Goal: Complete application form

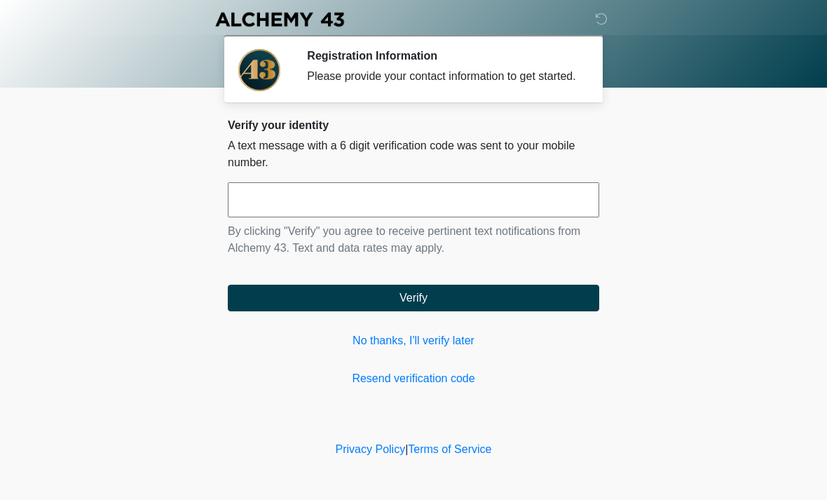
click at [451, 203] on input "text" at bounding box center [413, 199] width 371 height 35
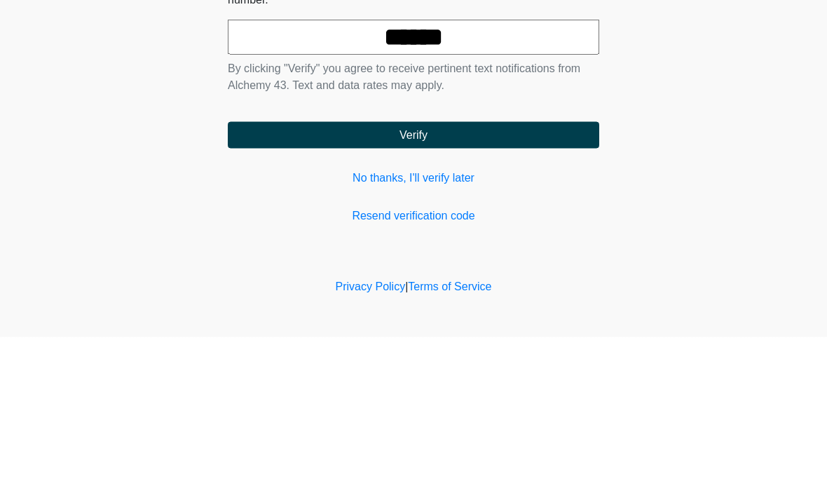
type input "******"
click at [529, 285] on button "Verify" at bounding box center [413, 298] width 371 height 27
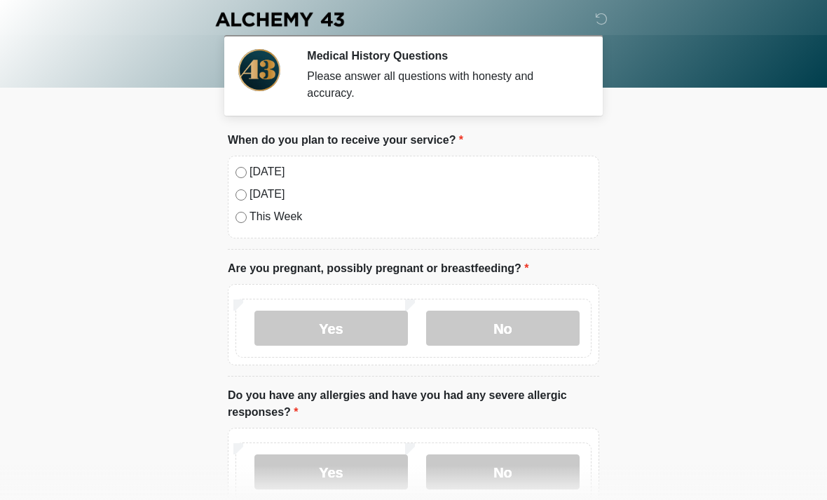
click at [272, 172] on label "[DATE]" at bounding box center [421, 171] width 342 height 17
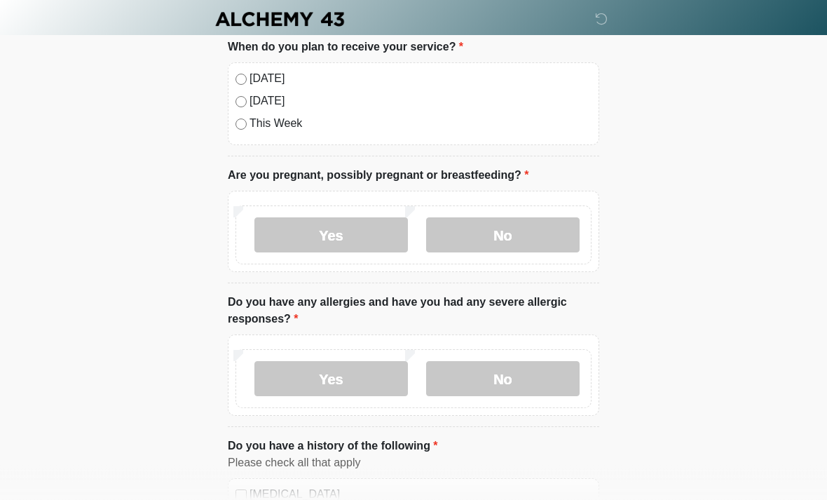
click at [526, 232] on label "No" at bounding box center [503, 235] width 154 height 35
click at [533, 380] on label "No" at bounding box center [503, 378] width 154 height 35
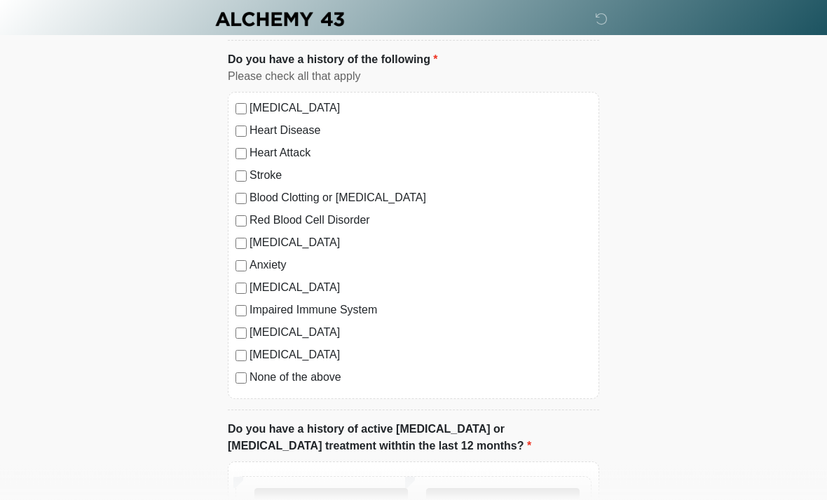
scroll to position [482, 0]
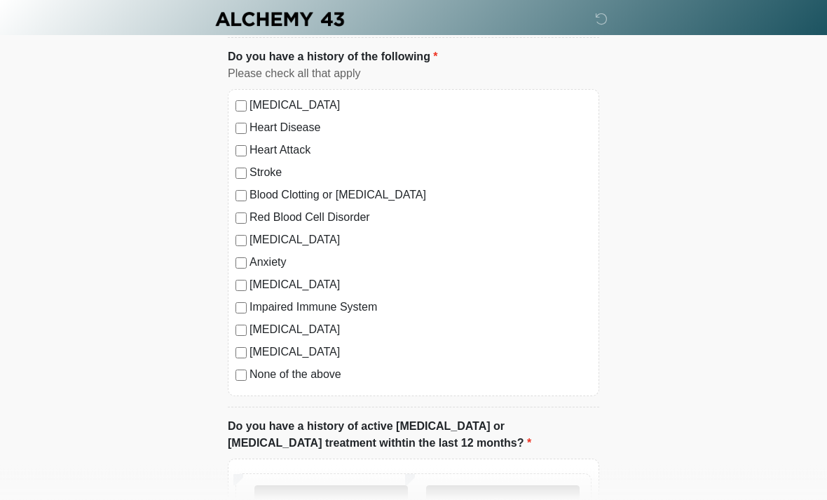
click at [313, 376] on label "None of the above" at bounding box center [421, 375] width 342 height 17
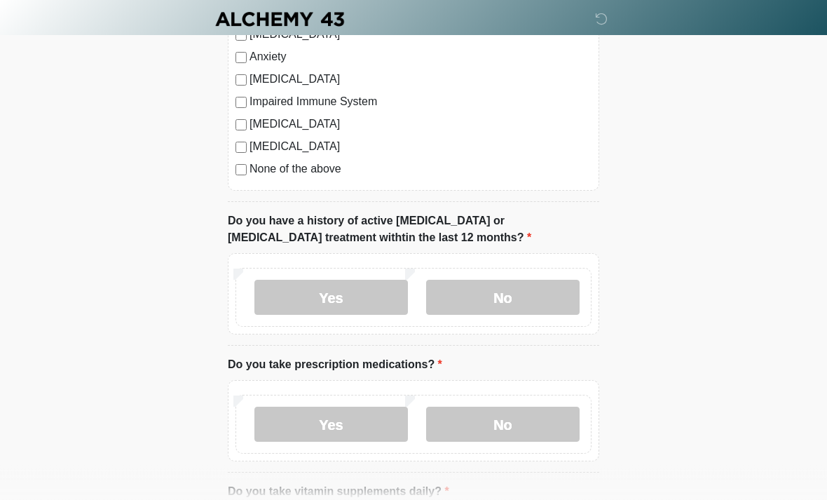
scroll to position [732, 0]
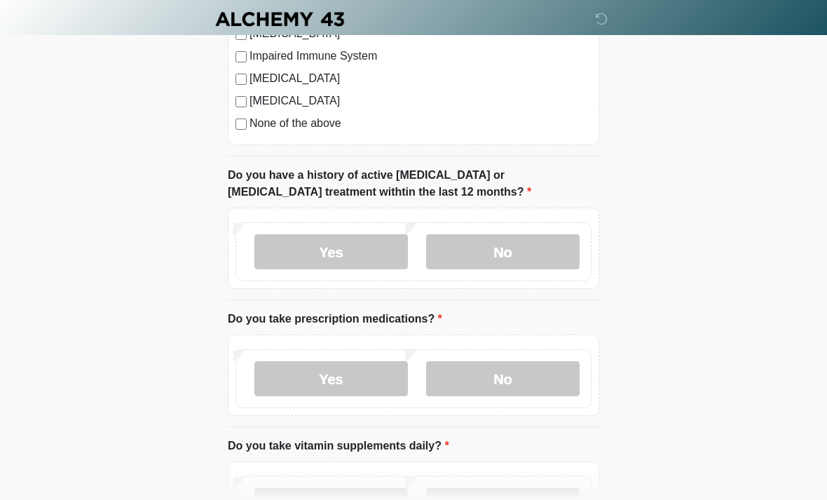
click at [529, 243] on label "No" at bounding box center [503, 252] width 154 height 35
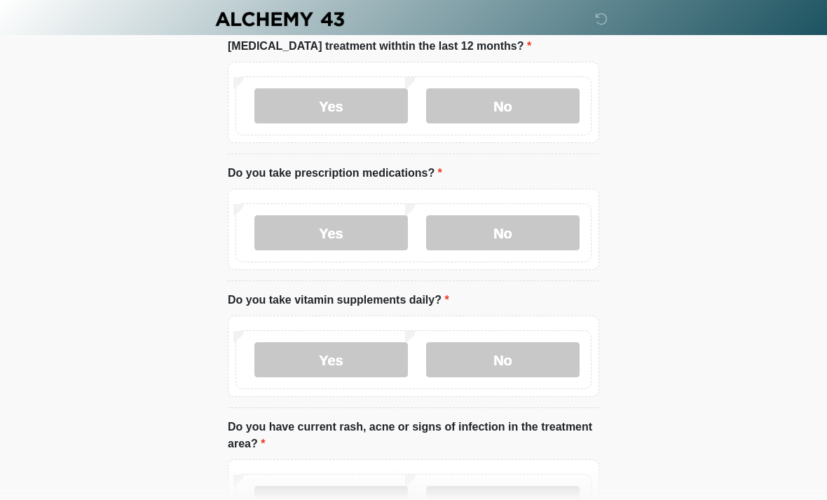
scroll to position [880, 0]
click at [533, 238] on label "No" at bounding box center [503, 231] width 154 height 35
click at [542, 359] on label "No" at bounding box center [503, 358] width 154 height 35
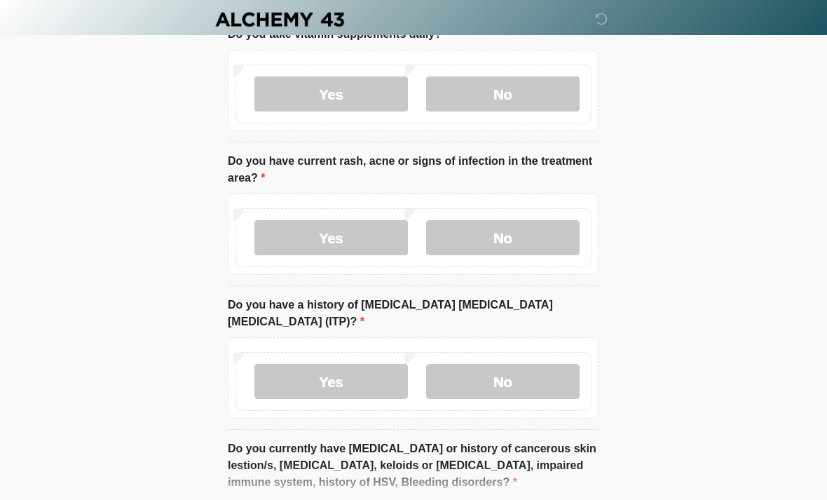
click at [543, 231] on label "No" at bounding box center [503, 237] width 154 height 35
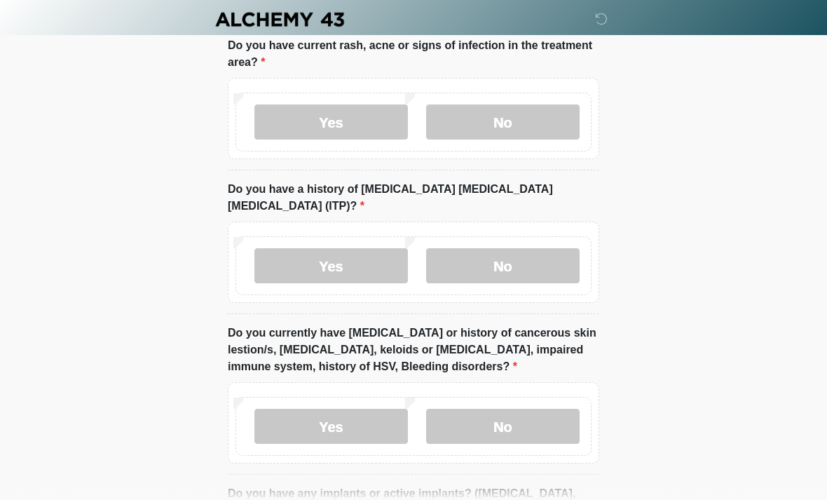
scroll to position [1269, 0]
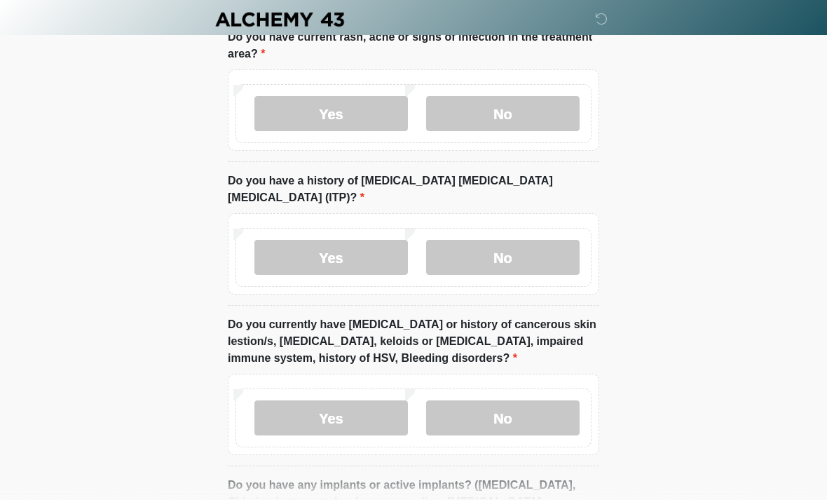
click at [532, 240] on label "No" at bounding box center [503, 257] width 154 height 35
click at [529, 400] on label "No" at bounding box center [503, 417] width 154 height 35
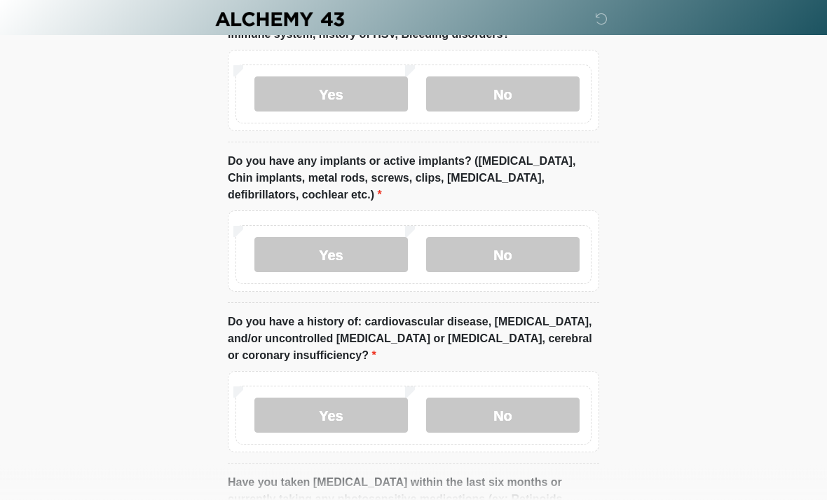
click at [528, 238] on label "No" at bounding box center [503, 255] width 154 height 35
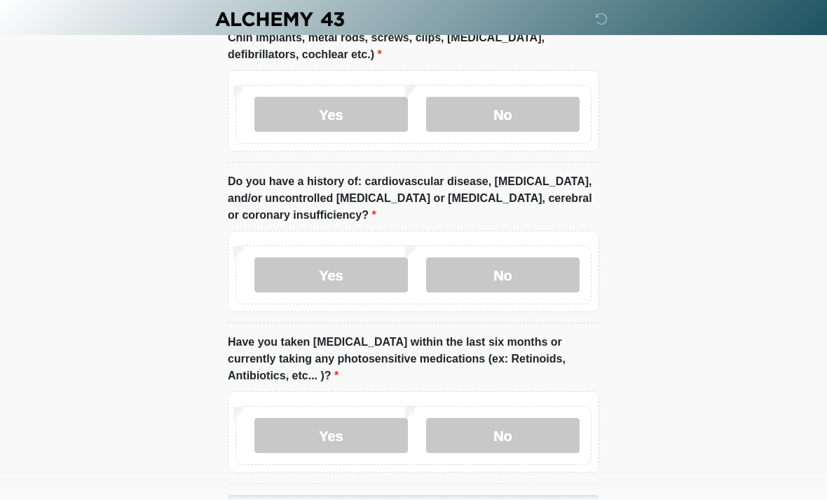
scroll to position [1733, 0]
click at [538, 257] on label "No" at bounding box center [503, 274] width 154 height 35
click at [526, 419] on label "No" at bounding box center [503, 435] width 154 height 35
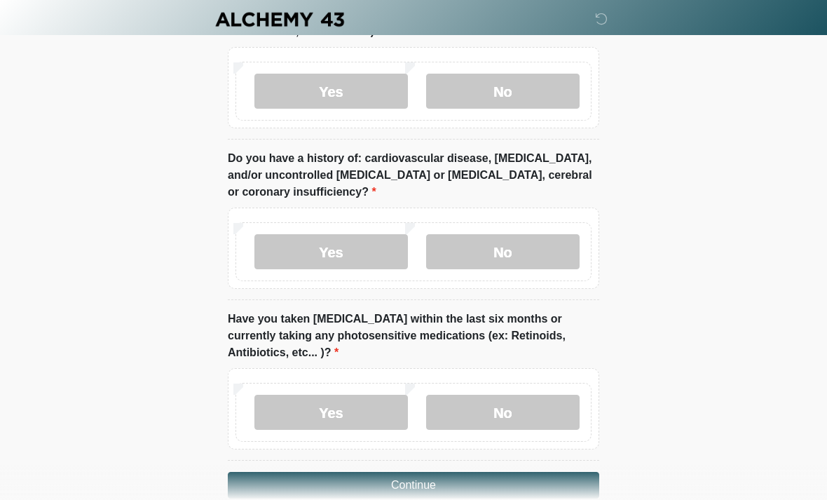
scroll to position [1764, 0]
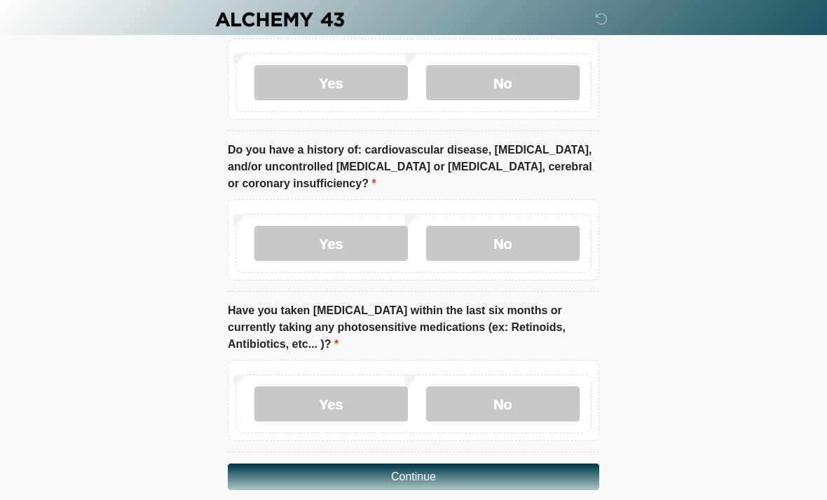
click at [518, 463] on button "Continue" at bounding box center [413, 476] width 371 height 27
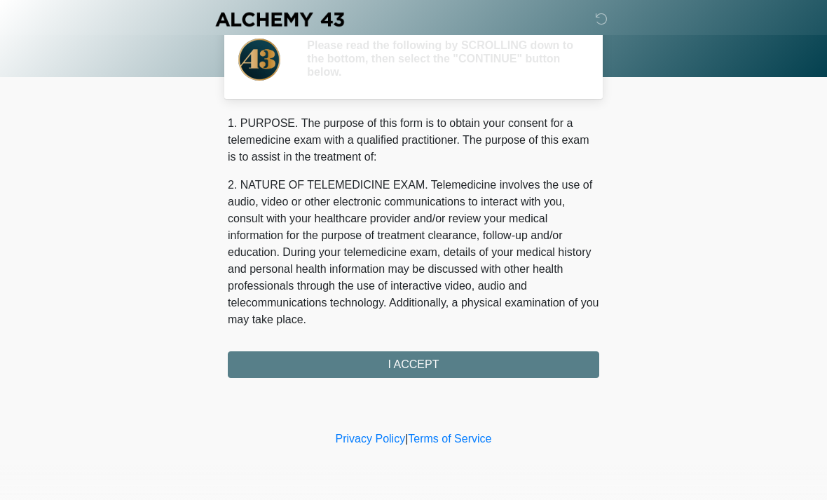
scroll to position [0, 0]
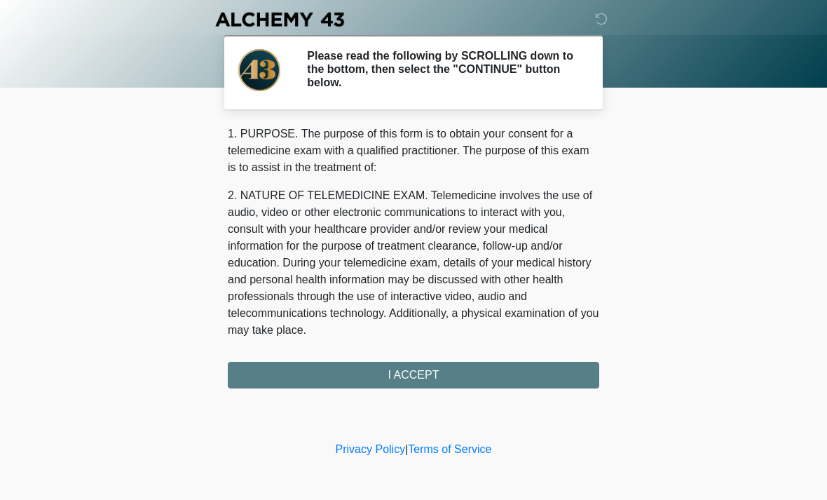
click at [491, 376] on div "1. PURPOSE. The purpose of this form is to obtain your consent for a telemedici…" at bounding box center [413, 256] width 371 height 263
click at [486, 374] on div "1. PURPOSE. The purpose of this form is to obtain your consent for a telemedici…" at bounding box center [413, 256] width 371 height 263
click at [428, 374] on div "1. PURPOSE. The purpose of this form is to obtain your consent for a telemedici…" at bounding box center [413, 256] width 371 height 263
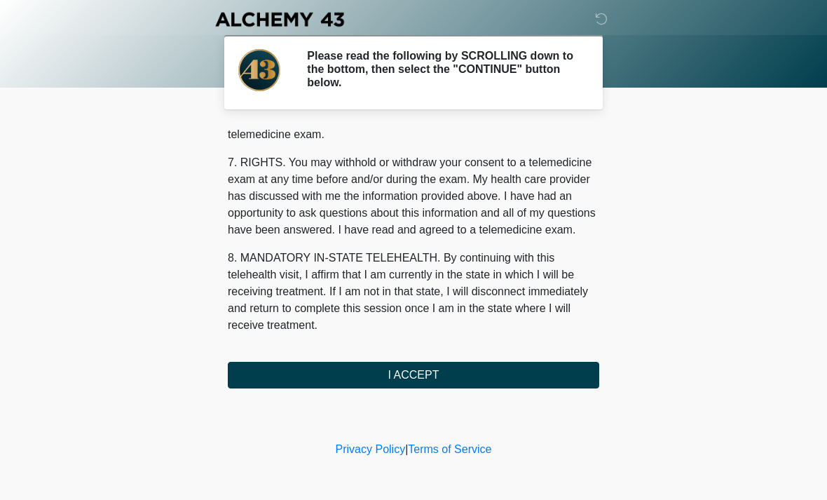
scroll to position [594, 0]
click at [455, 376] on button "I ACCEPT" at bounding box center [413, 375] width 371 height 27
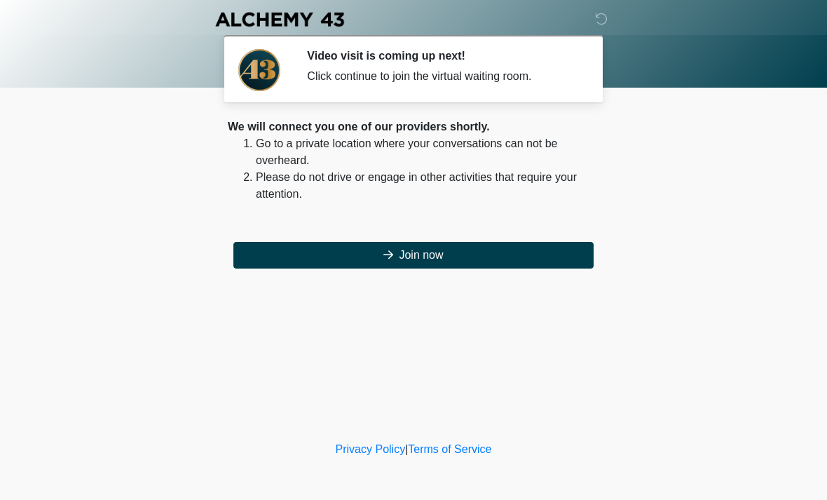
click at [484, 253] on button "Join now" at bounding box center [413, 255] width 360 height 27
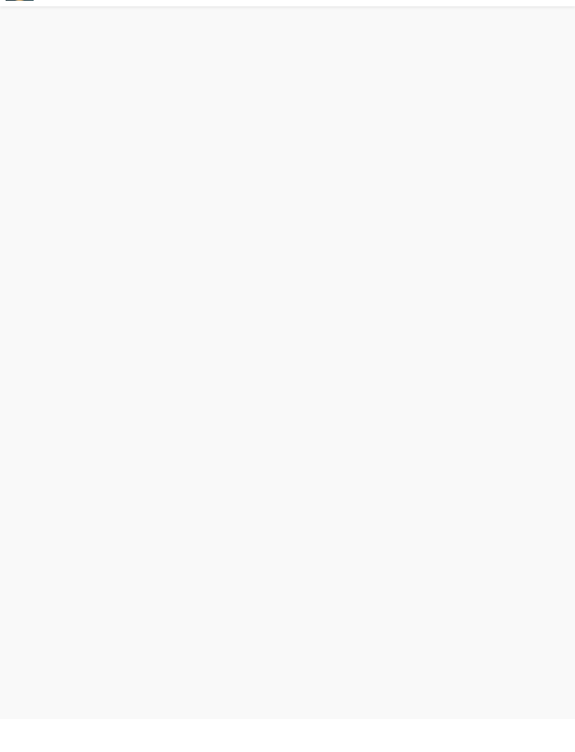
scroll to position [4, 0]
